Goal: Task Accomplishment & Management: Use online tool/utility

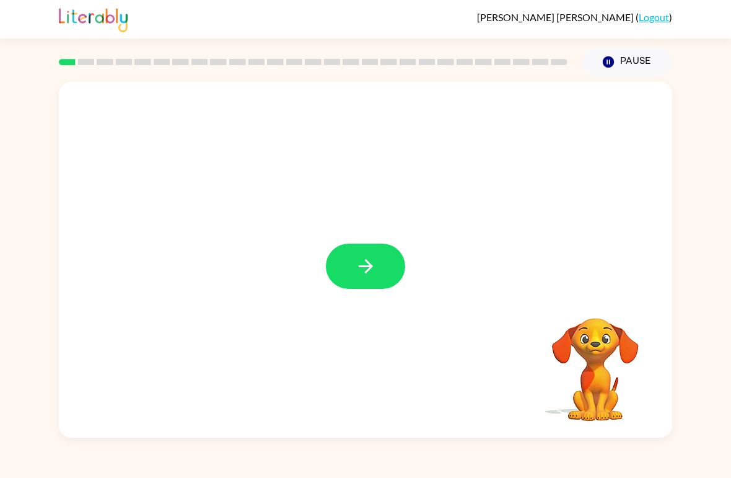
click at [372, 257] on icon "button" at bounding box center [366, 266] width 22 height 22
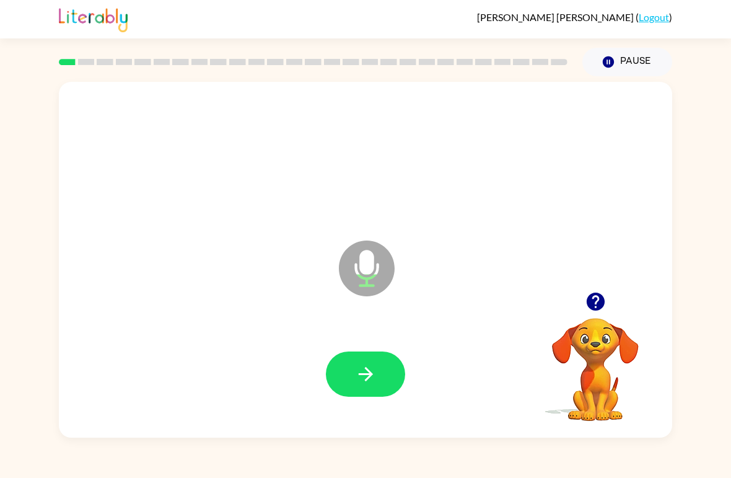
click at [380, 381] on button "button" at bounding box center [365, 373] width 79 height 45
click at [369, 373] on icon "button" at bounding box center [365, 374] width 14 height 14
click at [406, 448] on div "Cordelia Jasso-Nader ( Logout ) Pause Pause f Microphone The Microphone is here…" at bounding box center [365, 239] width 731 height 478
click at [373, 355] on button "button" at bounding box center [365, 373] width 79 height 45
click at [260, 194] on div "k" at bounding box center [365, 158] width 589 height 102
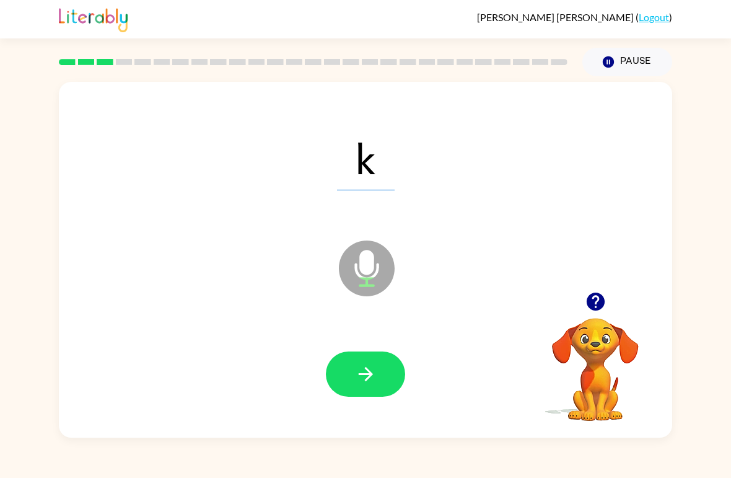
click at [260, 194] on div "k" at bounding box center [365, 158] width 589 height 102
click at [258, 193] on div "k" at bounding box center [365, 158] width 589 height 102
click at [374, 379] on icon "button" at bounding box center [366, 374] width 22 height 22
click at [398, 382] on button "button" at bounding box center [365, 373] width 79 height 45
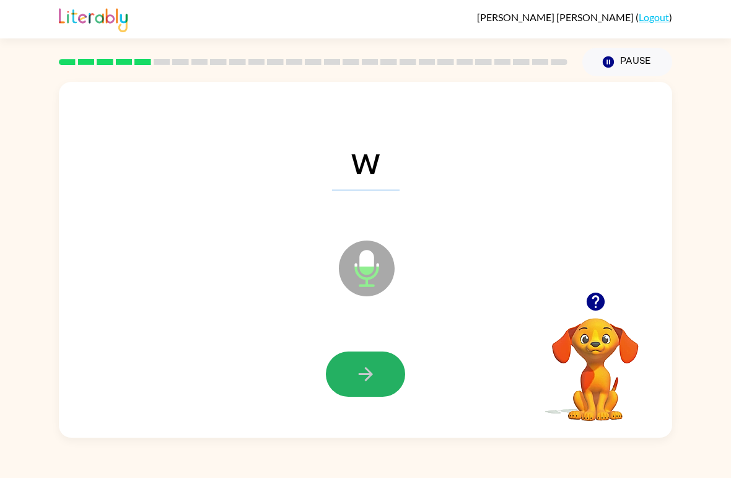
click at [361, 375] on icon "button" at bounding box center [365, 374] width 14 height 14
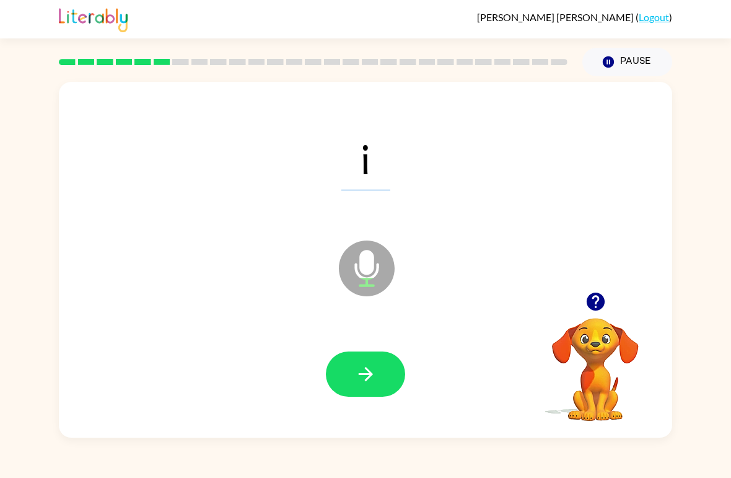
click at [372, 385] on icon "button" at bounding box center [366, 374] width 22 height 22
click at [193, 444] on div "Cordelia Jasso-Nader ( Logout ) Pause Pause z Microphone The Microphone is here…" at bounding box center [365, 239] width 731 height 478
click at [364, 379] on icon "button" at bounding box center [366, 374] width 22 height 22
click at [368, 368] on icon "button" at bounding box center [366, 374] width 22 height 22
click at [358, 371] on icon "button" at bounding box center [366, 374] width 22 height 22
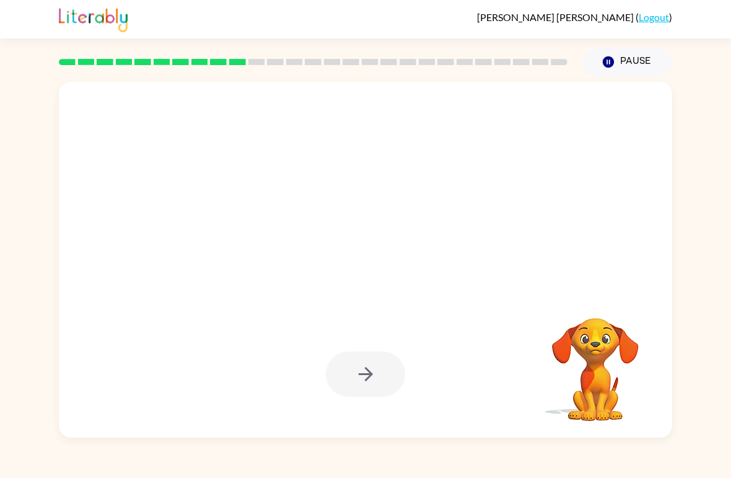
click at [56, 82] on div at bounding box center [313, 61] width 524 height 43
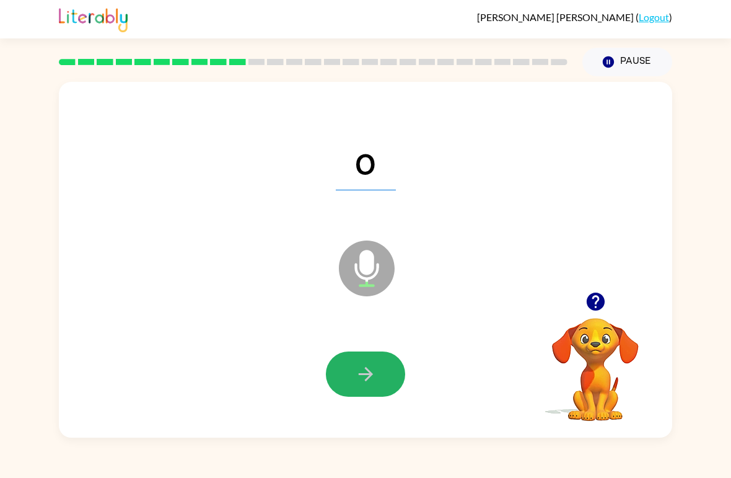
click at [363, 392] on button "button" at bounding box center [365, 373] width 79 height 45
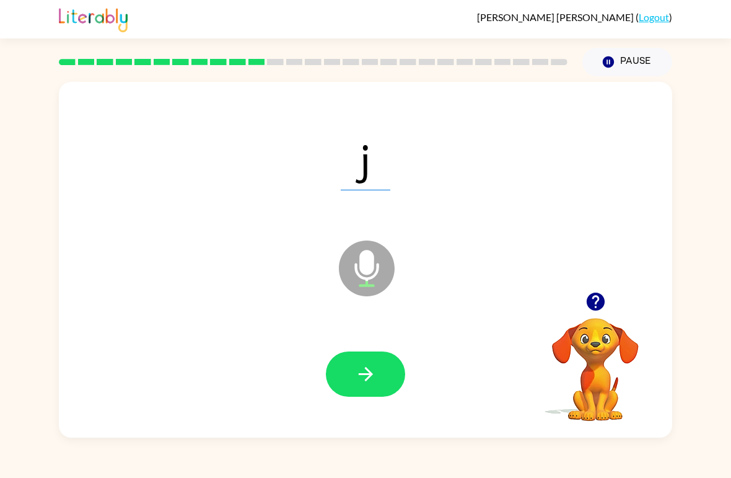
click at [379, 389] on button "button" at bounding box center [365, 373] width 79 height 45
click at [379, 389] on div at bounding box center [365, 373] width 79 height 45
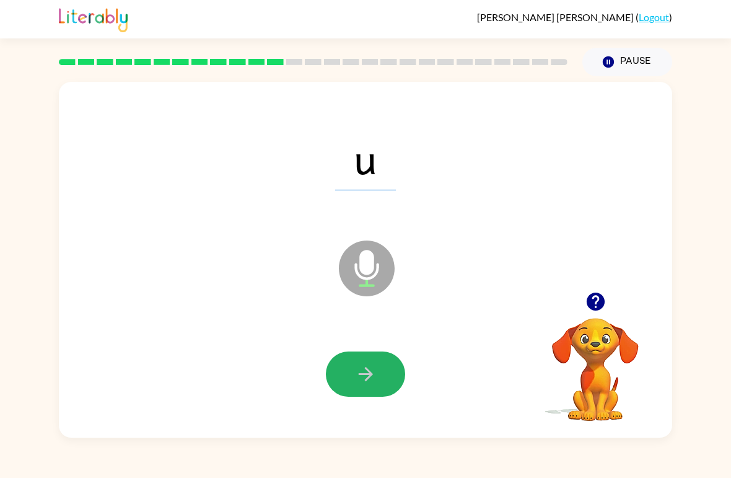
click at [355, 367] on icon "button" at bounding box center [366, 374] width 22 height 22
click at [355, 369] on icon "button" at bounding box center [366, 374] width 22 height 22
click at [338, 394] on button "button" at bounding box center [365, 373] width 79 height 45
click at [353, 384] on button "button" at bounding box center [365, 373] width 79 height 45
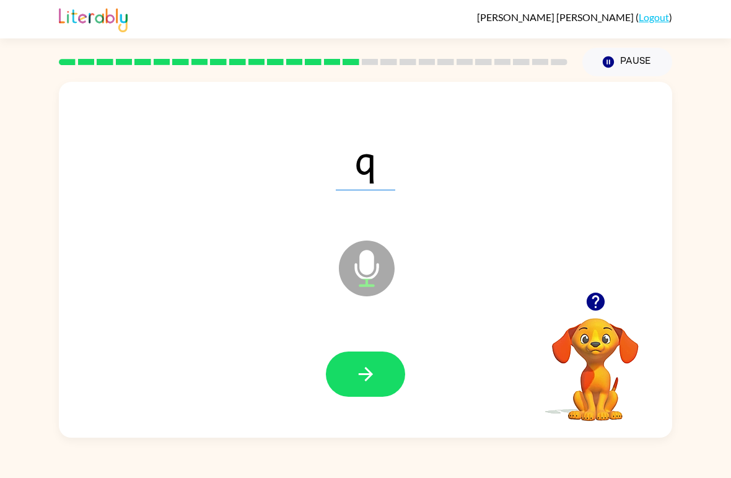
click at [358, 385] on icon "button" at bounding box center [366, 374] width 22 height 22
click at [374, 375] on icon "button" at bounding box center [366, 374] width 22 height 22
click at [398, 360] on button "button" at bounding box center [365, 373] width 79 height 45
click at [382, 392] on button "button" at bounding box center [365, 373] width 79 height 45
click at [348, 384] on button "button" at bounding box center [365, 373] width 79 height 45
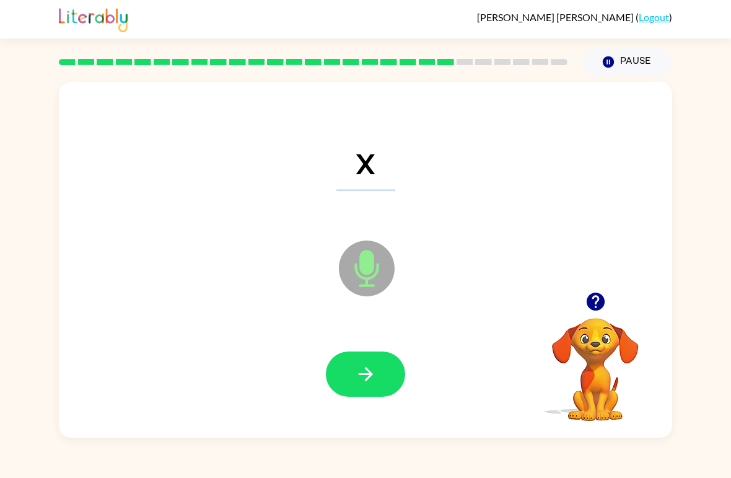
click at [384, 384] on button "button" at bounding box center [365, 373] width 79 height 45
click at [363, 397] on button "button" at bounding box center [365, 373] width 79 height 45
click at [402, 386] on button "button" at bounding box center [365, 373] width 79 height 45
click at [378, 370] on button "button" at bounding box center [365, 373] width 79 height 45
click at [391, 391] on button "button" at bounding box center [365, 373] width 79 height 45
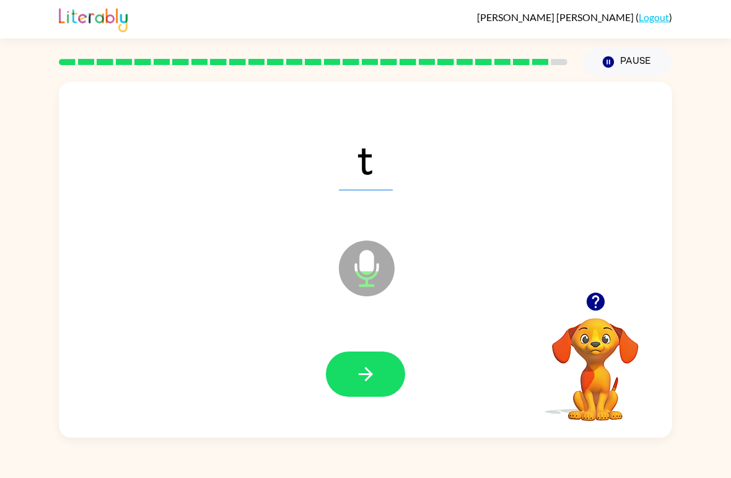
click at [364, 375] on icon "button" at bounding box center [365, 374] width 14 height 14
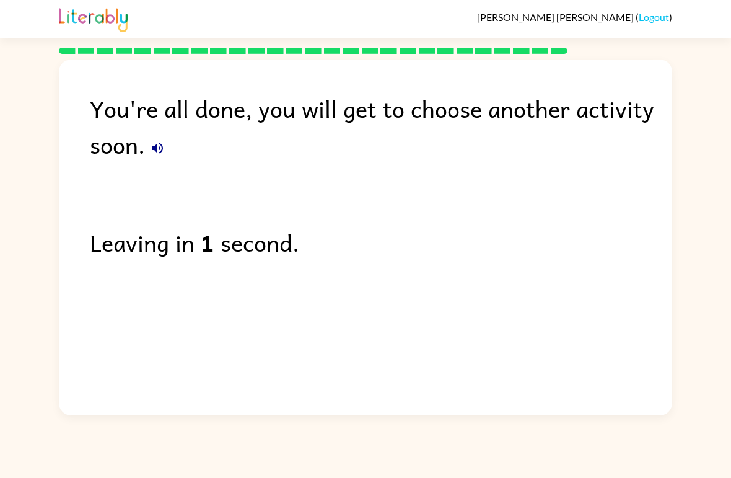
click at [46, 320] on div "You're all done, you will get to choose another activity soon. Leaving in 1 sec…" at bounding box center [365, 234] width 731 height 361
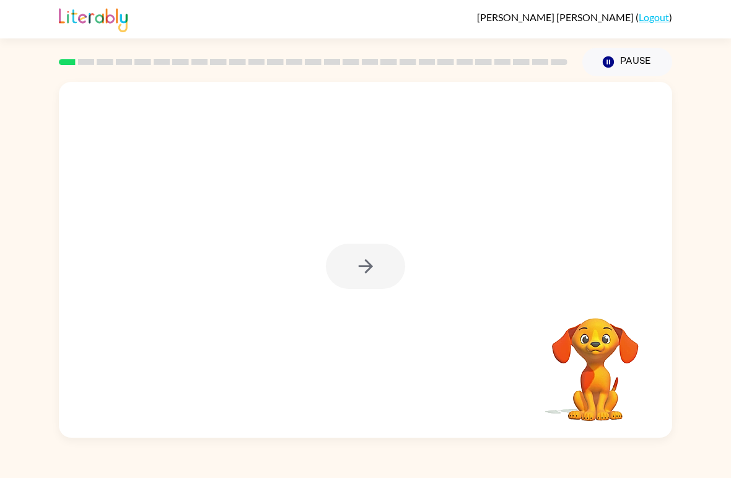
click at [391, 258] on div at bounding box center [365, 266] width 79 height 45
click at [360, 257] on icon "button" at bounding box center [366, 266] width 22 height 22
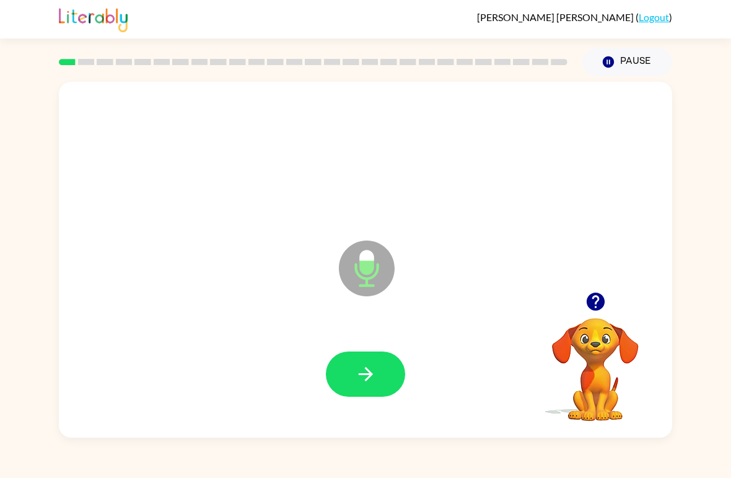
click at [353, 376] on button "button" at bounding box center [365, 373] width 79 height 45
click at [356, 376] on icon "button" at bounding box center [366, 374] width 22 height 22
click at [378, 367] on button "button" at bounding box center [365, 373] width 79 height 45
click at [362, 380] on icon "button" at bounding box center [366, 374] width 22 height 22
click at [362, 383] on icon "button" at bounding box center [366, 374] width 22 height 22
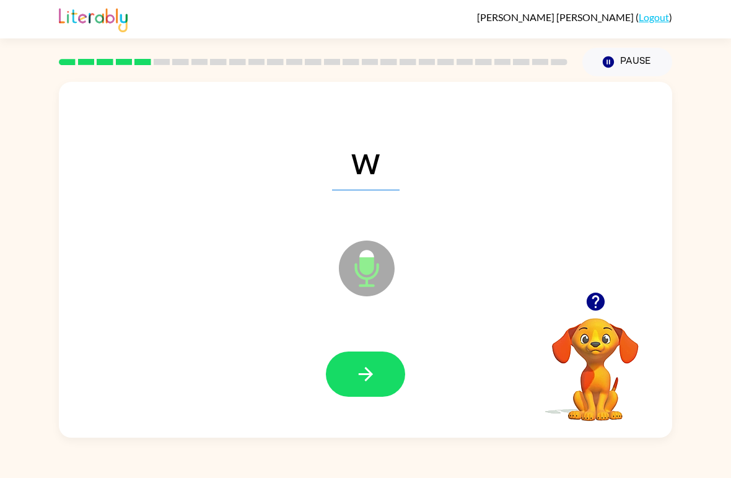
click at [357, 376] on icon "button" at bounding box center [366, 374] width 22 height 22
click at [358, 373] on icon "button" at bounding box center [366, 374] width 22 height 22
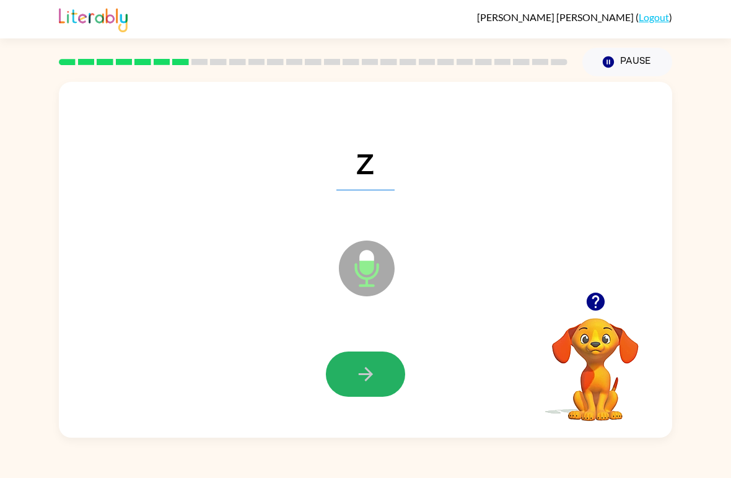
click at [358, 371] on icon "button" at bounding box center [366, 374] width 22 height 22
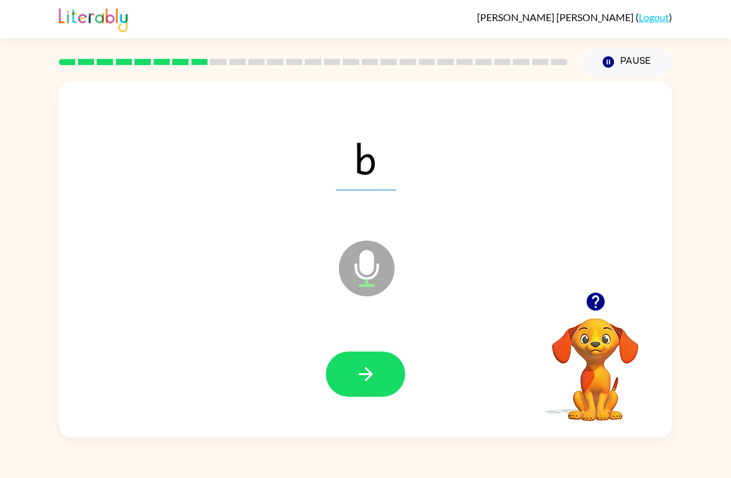
click at [360, 375] on icon "button" at bounding box center [365, 374] width 14 height 14
click at [360, 372] on icon "button" at bounding box center [366, 374] width 22 height 22
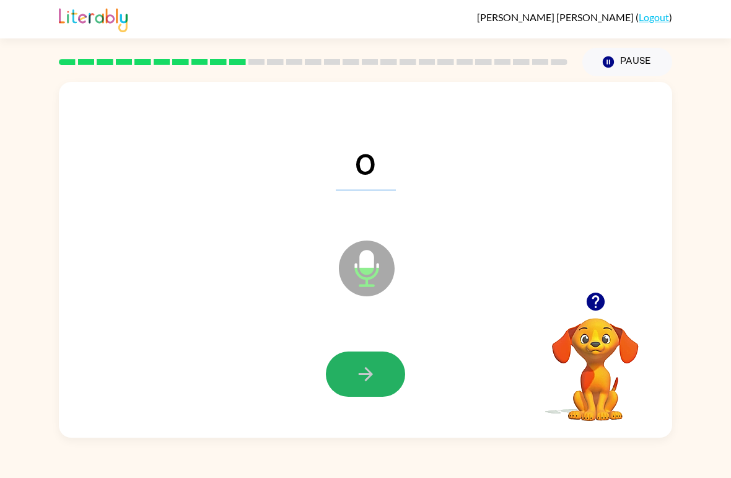
click at [362, 377] on icon "button" at bounding box center [366, 374] width 22 height 22
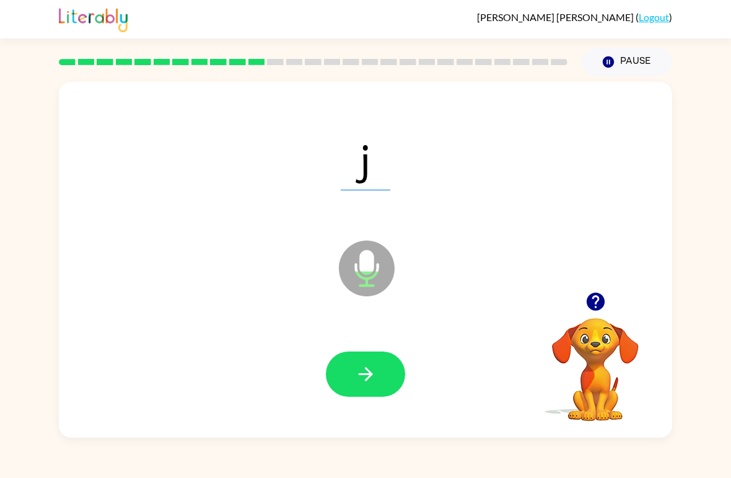
click at [363, 382] on icon "button" at bounding box center [366, 374] width 22 height 22
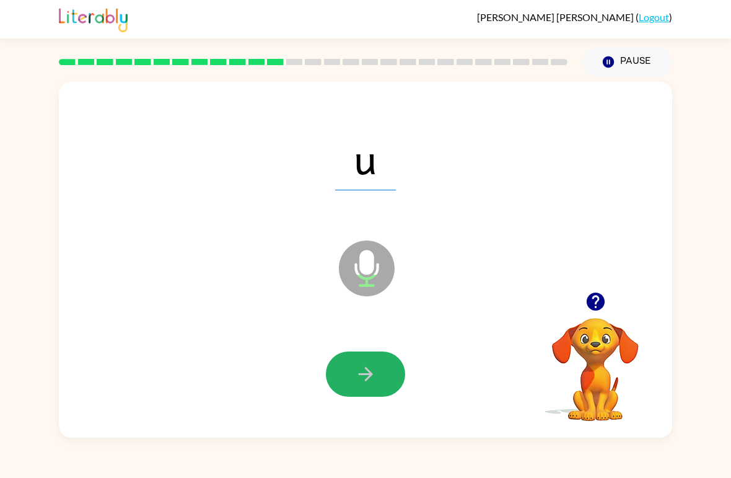
click at [363, 379] on icon "button" at bounding box center [366, 374] width 22 height 22
click at [363, 380] on icon "button" at bounding box center [366, 374] width 22 height 22
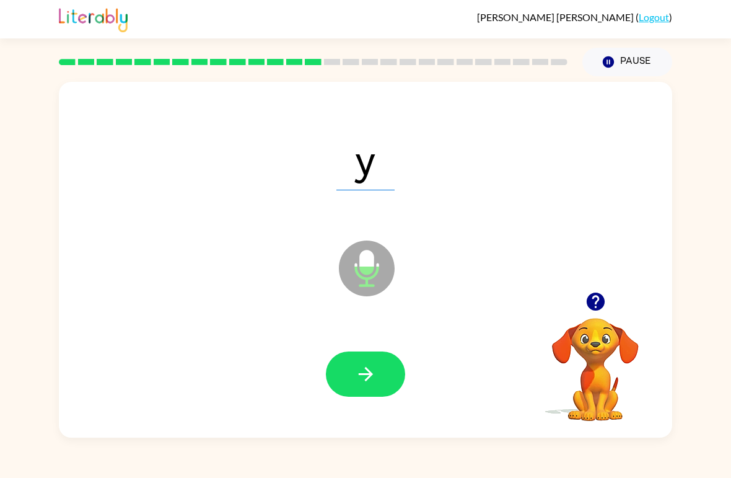
click at [365, 379] on icon "button" at bounding box center [366, 374] width 22 height 22
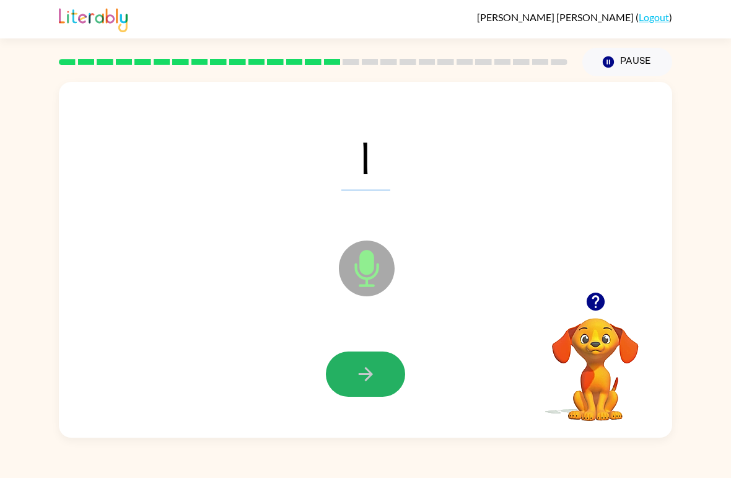
click at [366, 384] on icon "button" at bounding box center [366, 374] width 22 height 22
click at [358, 364] on icon "button" at bounding box center [366, 374] width 22 height 22
click at [364, 377] on icon "button" at bounding box center [366, 374] width 22 height 22
click at [364, 375] on icon "button" at bounding box center [365, 374] width 14 height 14
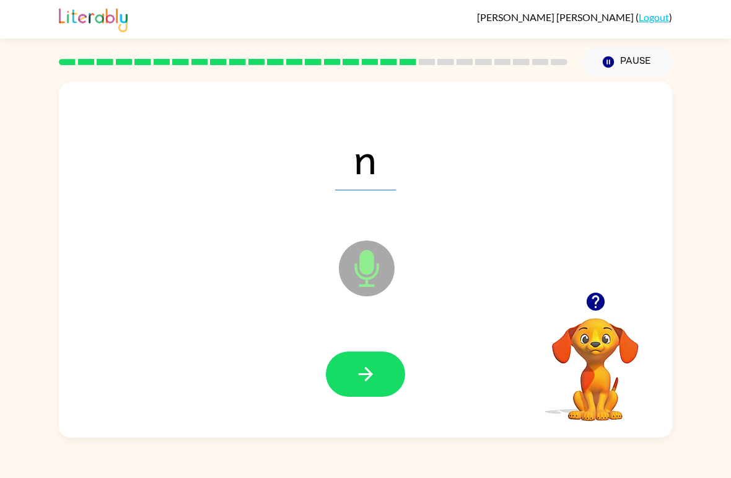
click at [366, 378] on icon "button" at bounding box center [366, 374] width 22 height 22
click at [367, 378] on icon "button" at bounding box center [366, 374] width 22 height 22
click at [364, 371] on icon "button" at bounding box center [366, 374] width 22 height 22
click at [371, 388] on button "button" at bounding box center [365, 373] width 79 height 45
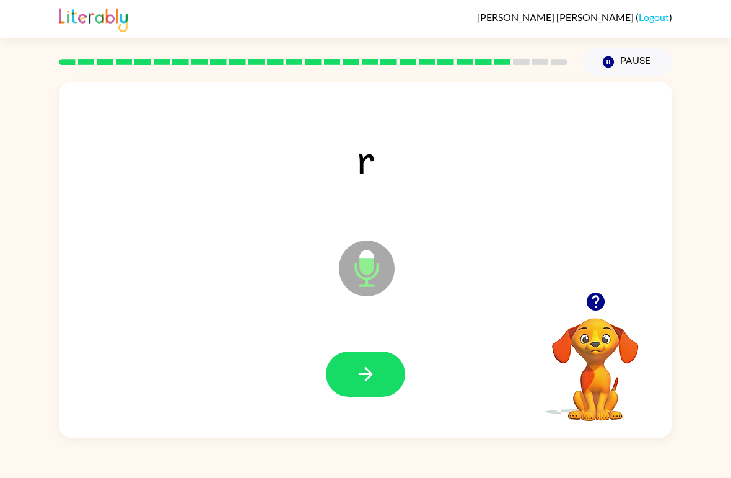
click at [373, 392] on button "button" at bounding box center [365, 373] width 79 height 45
click at [368, 373] on icon "button" at bounding box center [366, 374] width 22 height 22
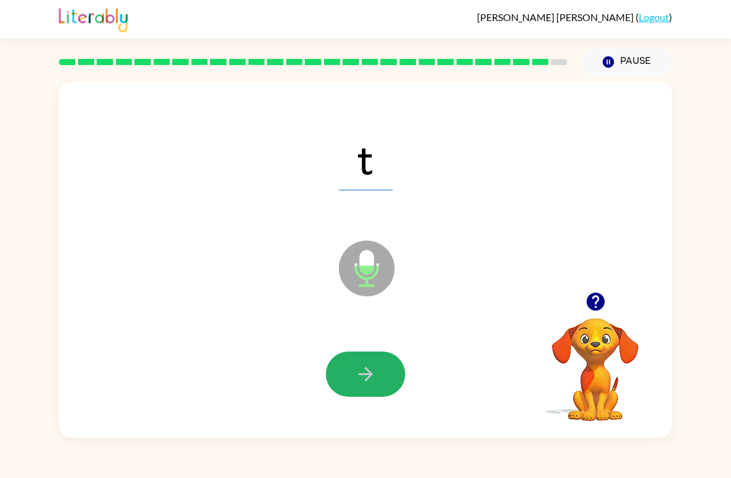
click at [368, 366] on icon "button" at bounding box center [366, 374] width 22 height 22
